Goal: Book appointment/travel/reservation

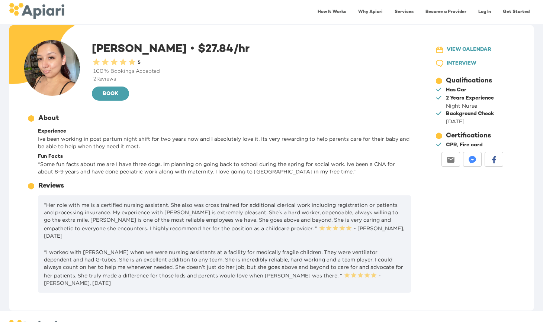
scroll to position [12, 0]
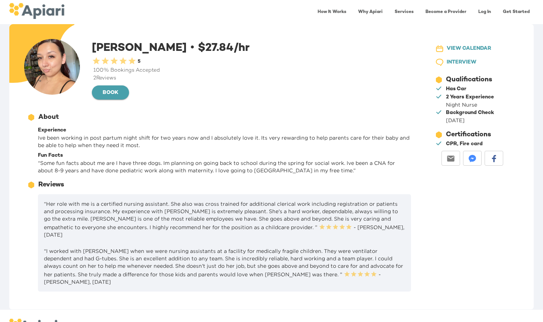
click at [125, 94] on button "BOOK" at bounding box center [110, 93] width 37 height 14
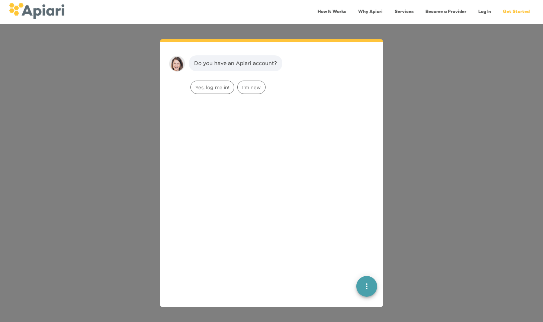
scroll to position [10, 0]
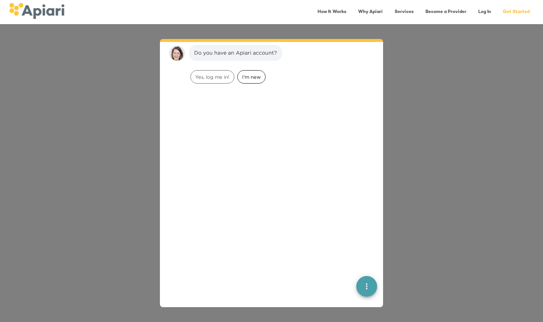
click at [246, 78] on span "I'm new" at bounding box center [252, 77] width 28 height 7
click at [246, 78] on textarea at bounding box center [267, 80] width 143 height 7
type textarea "*****"
click at [371, 81] on button "Send" at bounding box center [360, 80] width 28 height 14
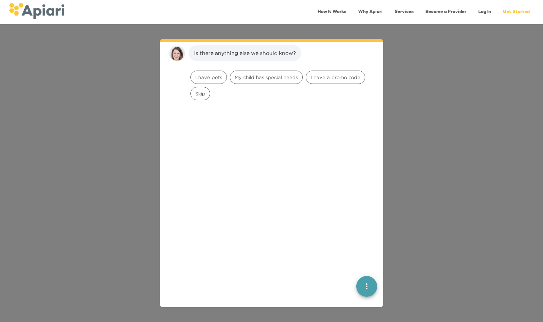
scroll to position [104, 0]
click at [93, 84] on div "Do you have an Apiari account? I'm new What's your zipcode? 📪 91101 Is there an…" at bounding box center [271, 173] width 543 height 298
